Goal: Ask a question

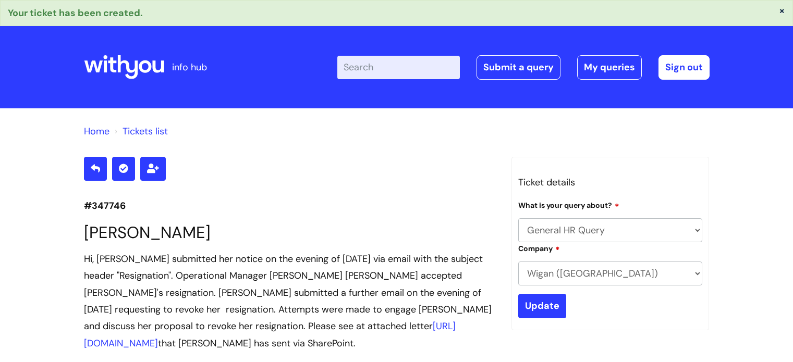
select select "General HR Query"
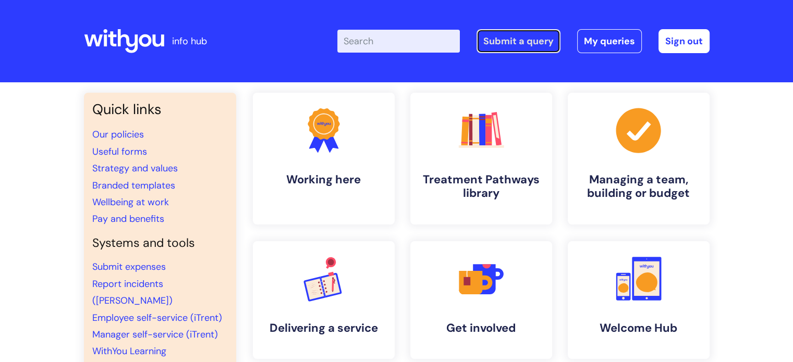
click at [513, 36] on link "Submit a query" at bounding box center [518, 41] width 84 height 24
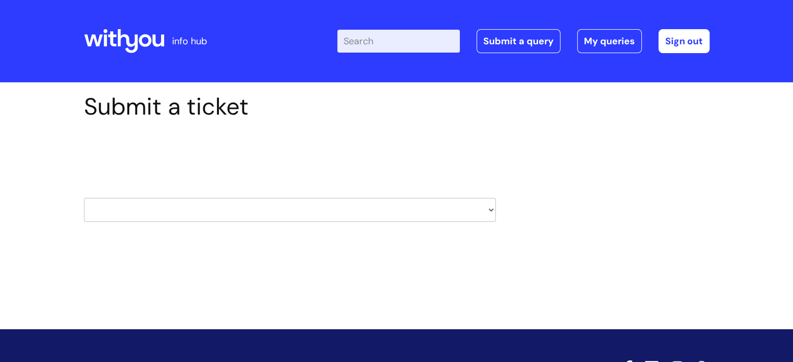
click at [269, 211] on select "HR / People IT and Support Clinical Drug Alerts Finance Accounts Data Support T…" at bounding box center [290, 210] width 412 height 24
select select "data_support_team"
click at [84, 198] on select "HR / People IT and Support Clinical Drug Alerts Finance Accounts Data Support T…" at bounding box center [290, 210] width 412 height 24
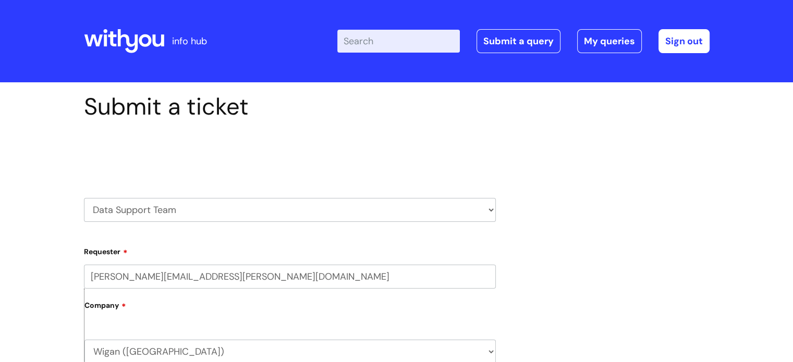
click at [252, 210] on select "HR / People IT and Support Clinical Drug Alerts Finance Accounts Data Support T…" at bounding box center [290, 210] width 412 height 24
select select "finance_accounts"
click at [84, 198] on select "HR / People IT and Support Clinical Drug Alerts Finance Accounts Data Support T…" at bounding box center [290, 210] width 412 height 24
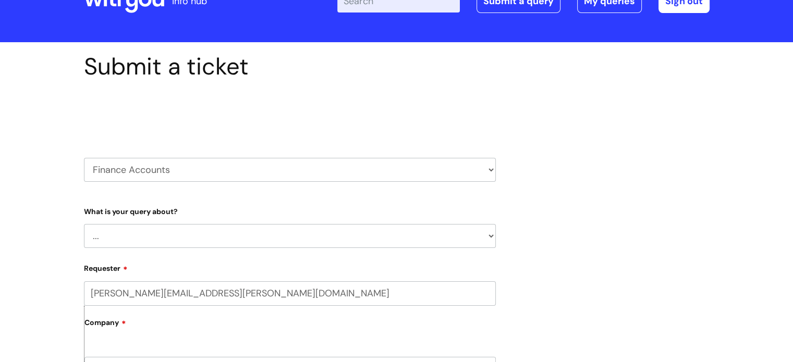
scroll to position [104, 0]
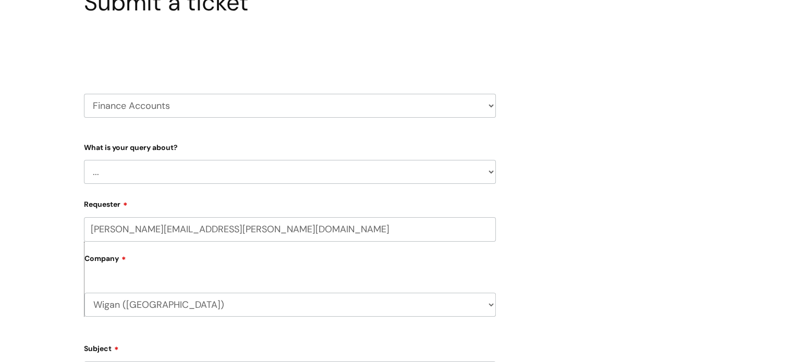
click at [178, 172] on select "... Finance Systems Finance Requests (inc. Expenses) Invoices Research" at bounding box center [290, 172] width 412 height 24
select select "Finance Requests (inc. Expenses)"
click at [84, 160] on select "... Finance Systems Finance Requests (inc. Expenses) Invoices Research" at bounding box center [290, 172] width 412 height 24
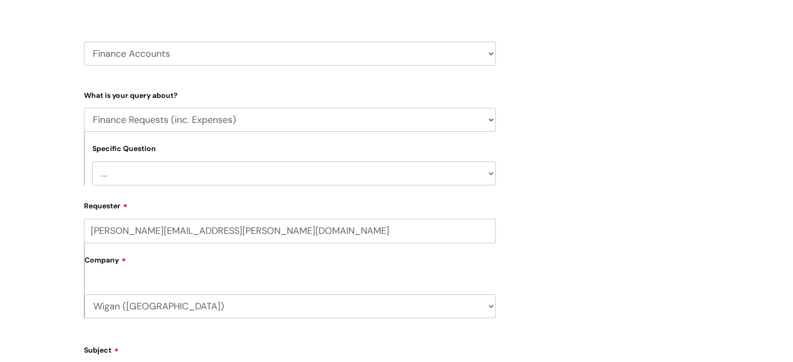
scroll to position [261, 0]
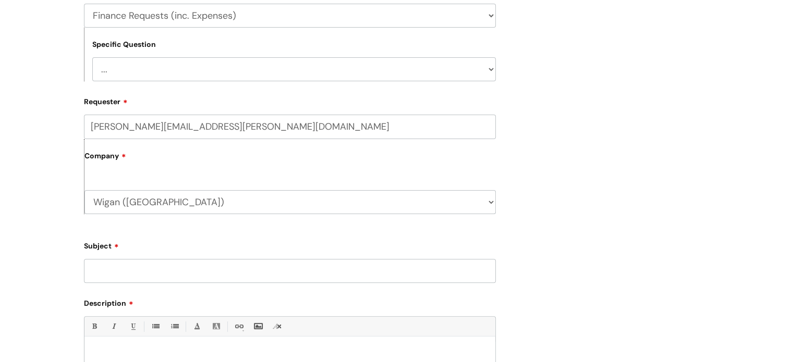
click at [157, 70] on select "... Budgets Expenses Getting Edits/Revisions New Supplier Purchase cards/ Petty…" at bounding box center [293, 69] width 403 height 24
select select "Expenses"
click at [92, 57] on select "... Budgets Expenses Getting Edits/Revisions New Supplier Purchase cards/ Petty…" at bounding box center [293, 69] width 403 height 24
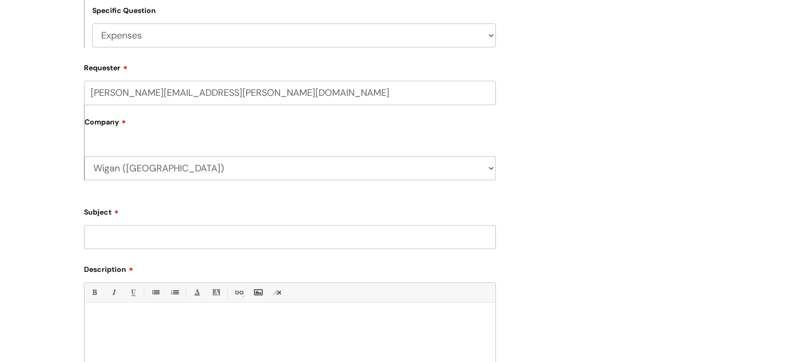
scroll to position [365, 0]
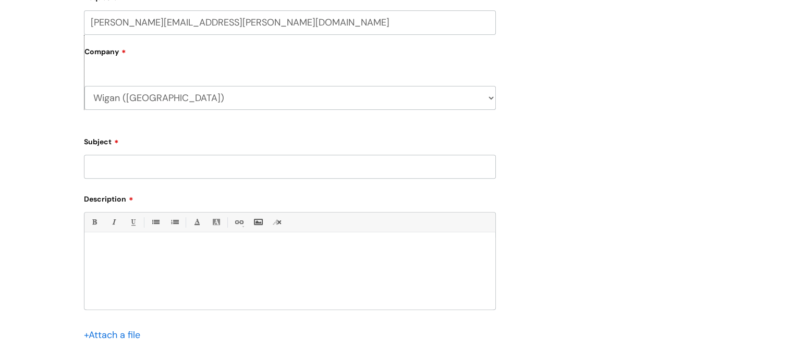
click at [156, 165] on input "Subject" at bounding box center [290, 167] width 412 height 24
type input "Concur claims"
click at [141, 240] on div at bounding box center [289, 274] width 411 height 72
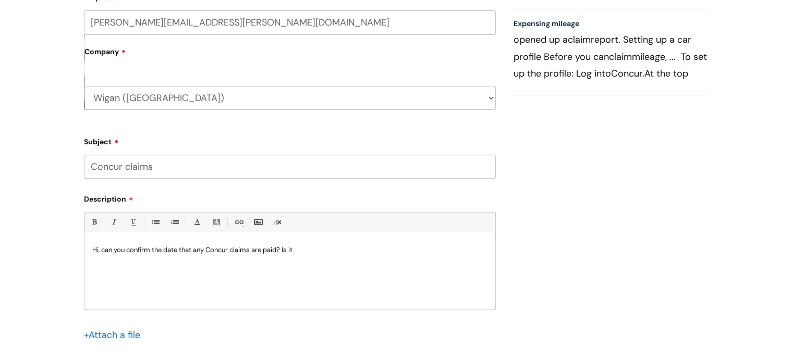
drag, startPoint x: 299, startPoint y: 248, endPoint x: 305, endPoint y: 251, distance: 7.7
click at [300, 248] on p "Hi, can you confirm the date that any Concur claims are paid? Is it" at bounding box center [289, 249] width 395 height 9
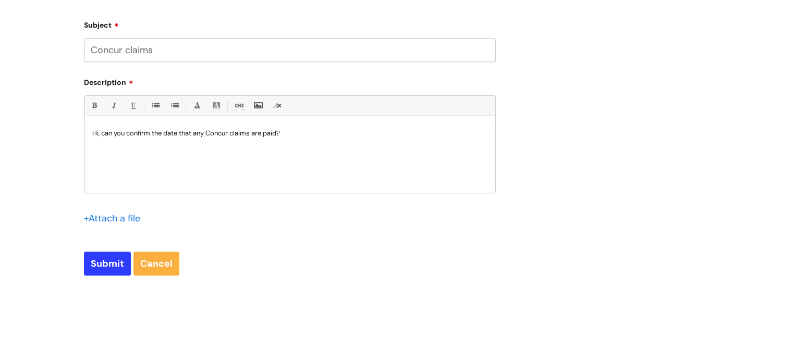
scroll to position [570, 0]
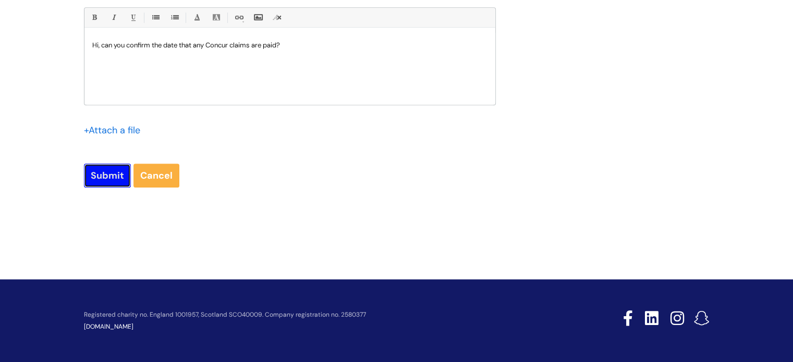
click at [113, 176] on input "Submit" at bounding box center [107, 176] width 47 height 24
type input "Please Wait..."
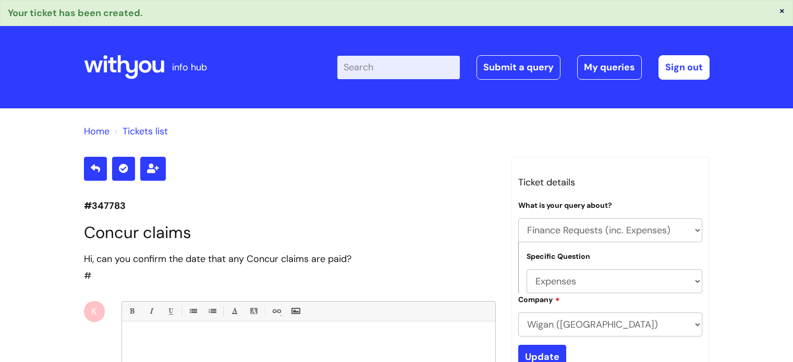
select select "Finance Requests (inc. Expenses)"
select select "Expenses"
click at [128, 65] on icon at bounding box center [127, 67] width 20 height 24
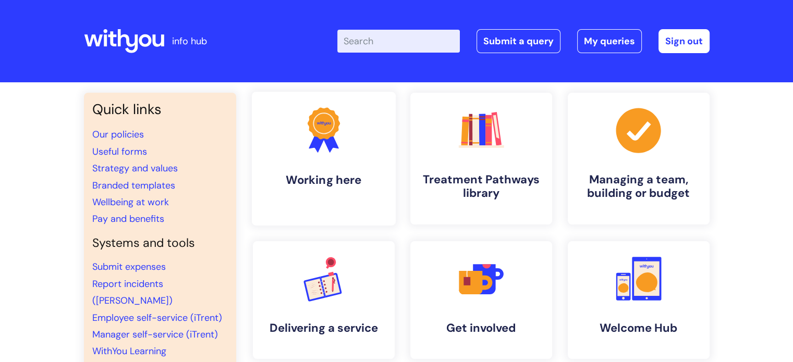
click at [309, 147] on icon at bounding box center [317, 141] width 17 height 22
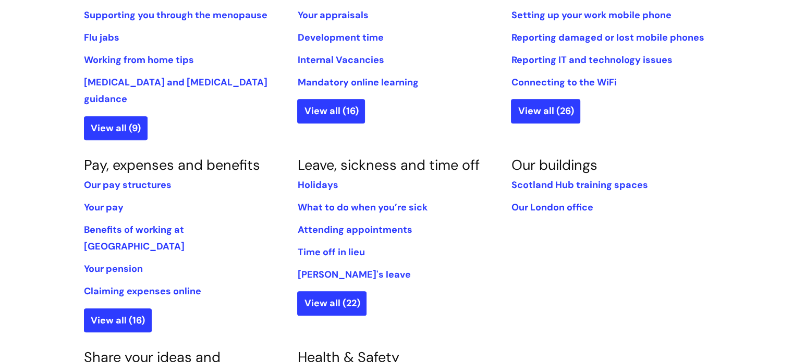
scroll to position [521, 0]
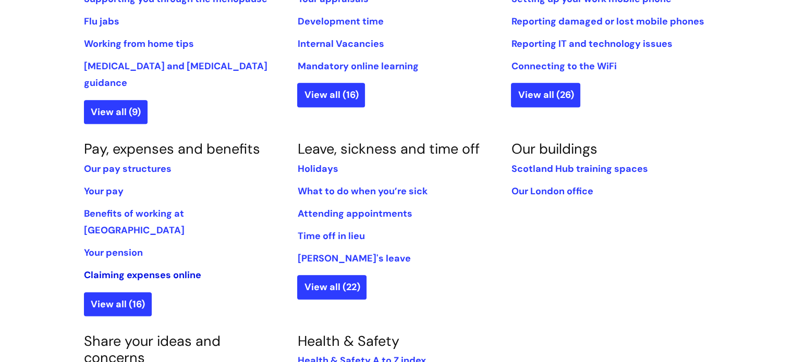
click at [129, 269] on link "Claiming expenses online" at bounding box center [142, 275] width 117 height 13
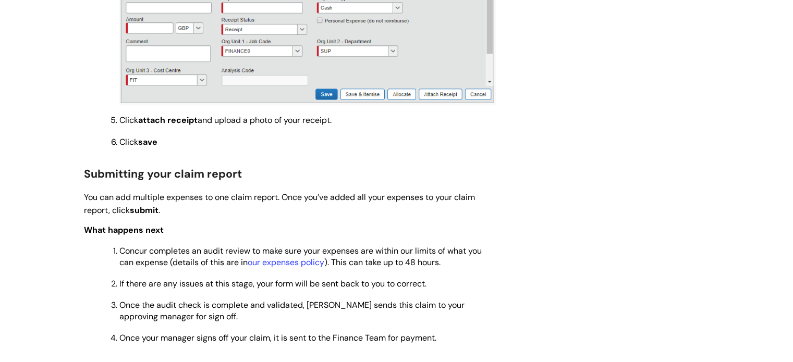
scroll to position [938, 0]
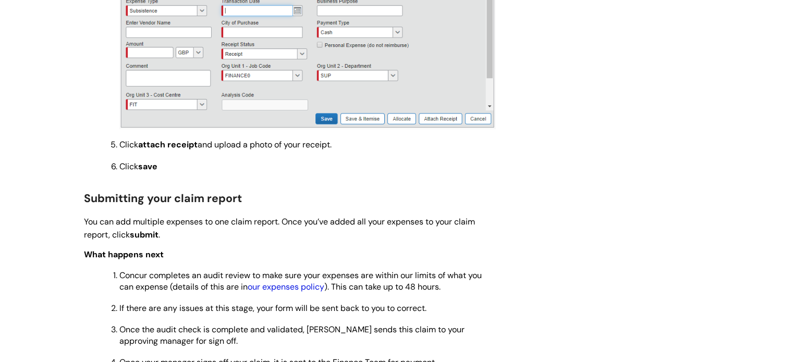
click at [280, 291] on link "our expenses policy" at bounding box center [286, 286] width 77 height 11
